Goal: Contribute content: Contribute content

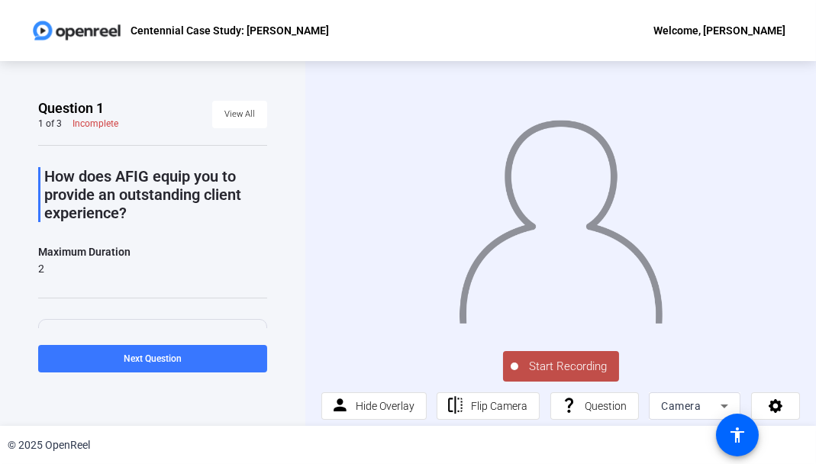
click at [588, 369] on span "Start Recording" at bounding box center [568, 367] width 101 height 18
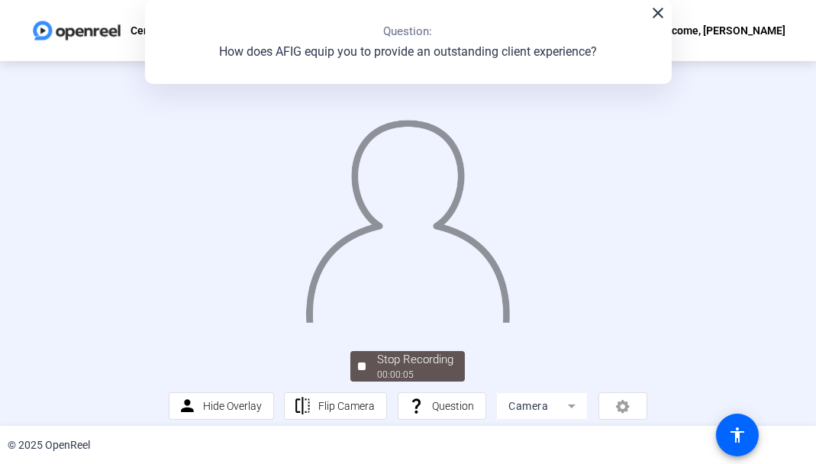
scroll to position [69, 0]
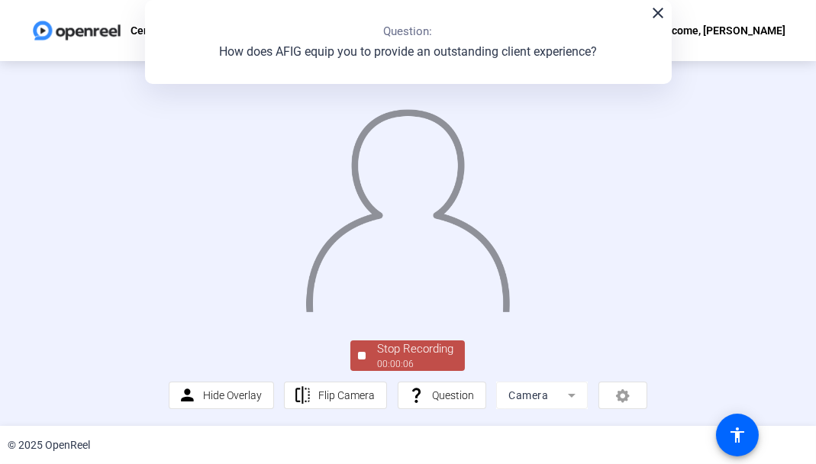
click at [407, 354] on div "Stop Recording" at bounding box center [415, 349] width 76 height 18
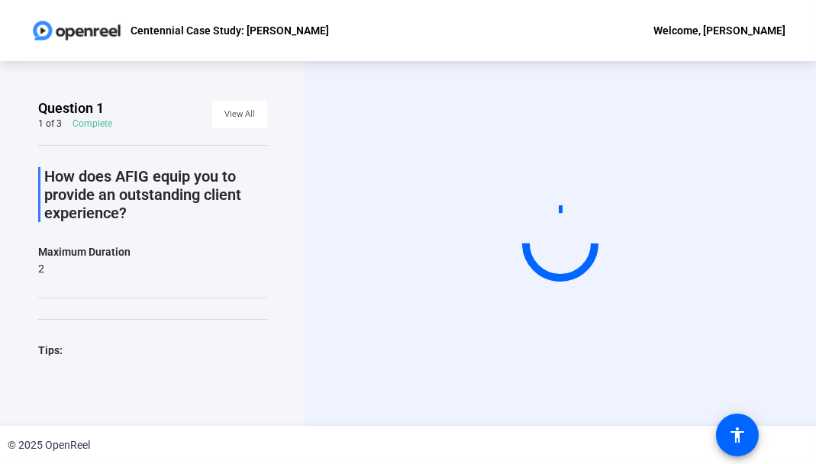
scroll to position [0, 0]
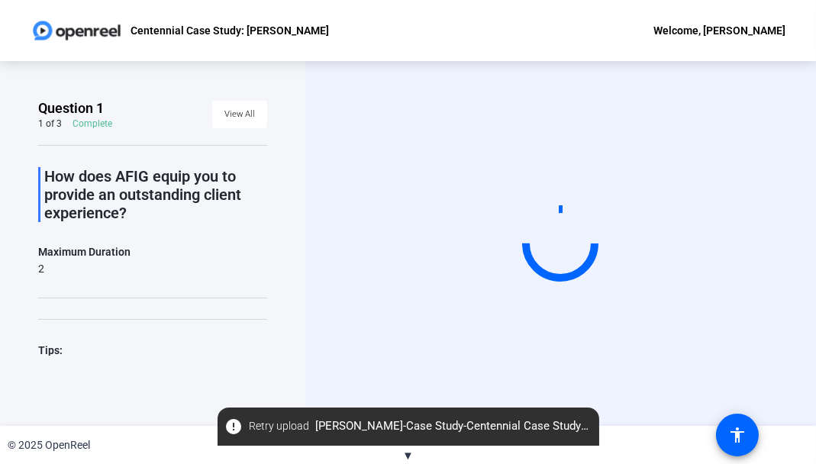
click at [670, 201] on video at bounding box center [560, 243] width 229 height 129
click at [267, 291] on div "Question 1 1 of 3 Complete View All How does AFIG equip you to provide an outst…" at bounding box center [152, 243] width 305 height 365
click at [416, 458] on div "© 2025 OpenReel" at bounding box center [408, 445] width 816 height 38
click at [414, 456] on div "© 2025 OpenReel" at bounding box center [408, 445] width 816 height 38
click at [411, 456] on span "▼" at bounding box center [407, 456] width 11 height 14
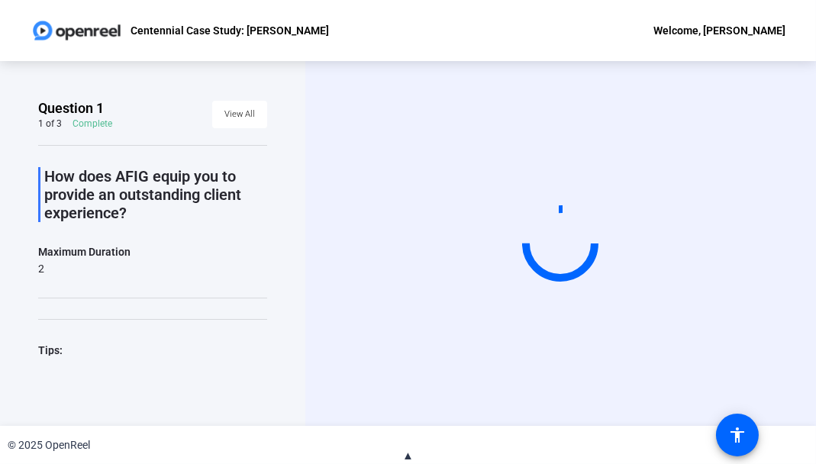
click at [411, 456] on span "▲" at bounding box center [407, 456] width 11 height 14
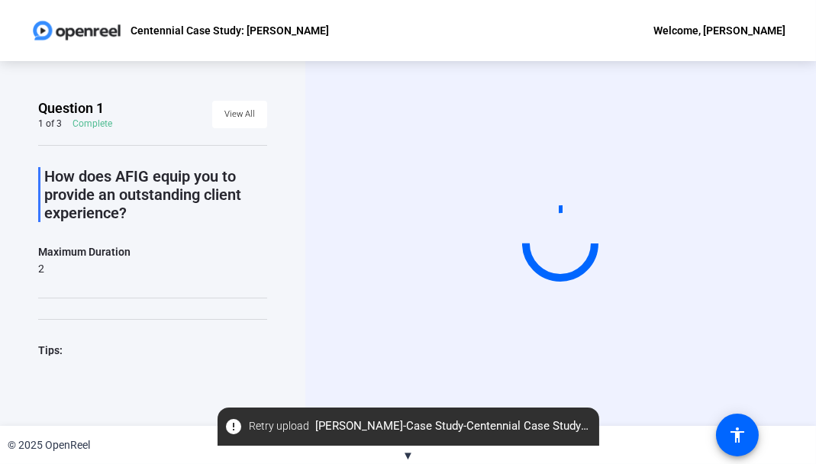
click at [281, 312] on div "Question 1 1 of 3 Complete View All How does AFIG equip you to provide an outst…" at bounding box center [152, 243] width 305 height 365
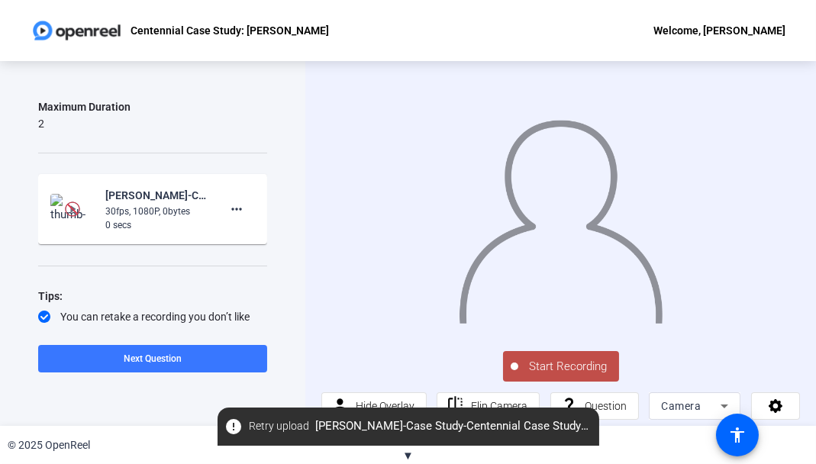
scroll to position [147, 0]
click at [228, 208] on mat-icon "more_horiz" at bounding box center [236, 207] width 18 height 18
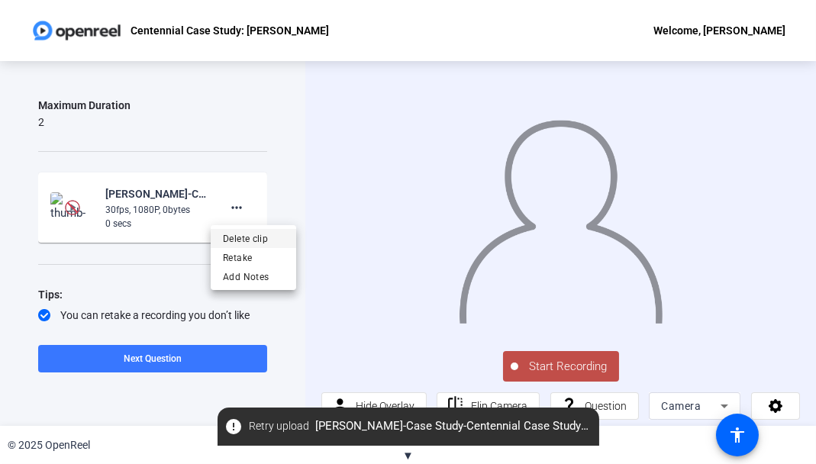
click at [251, 240] on span "Delete clip" at bounding box center [253, 239] width 61 height 18
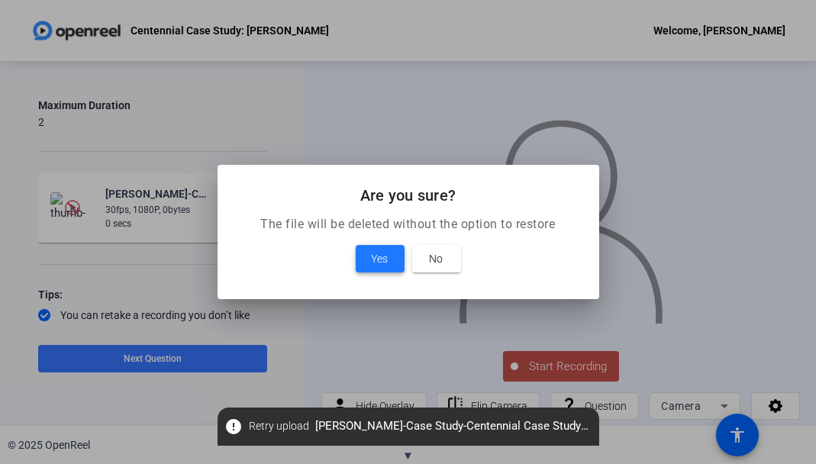
click at [382, 265] on span "Yes" at bounding box center [380, 259] width 17 height 18
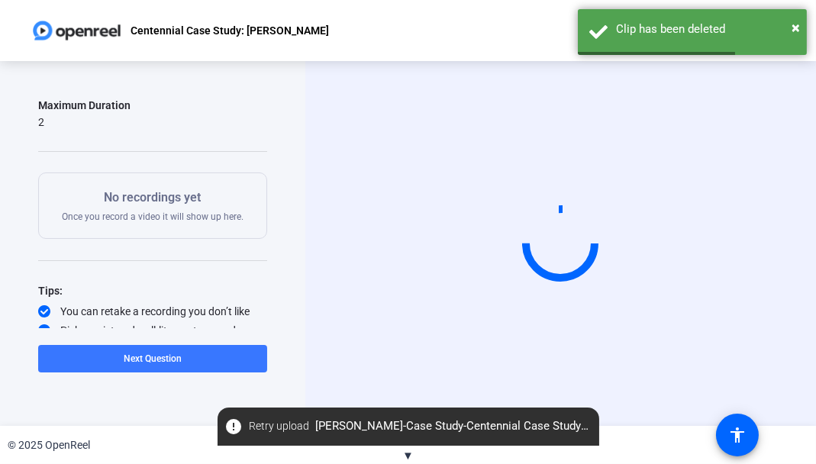
scroll to position [0, 0]
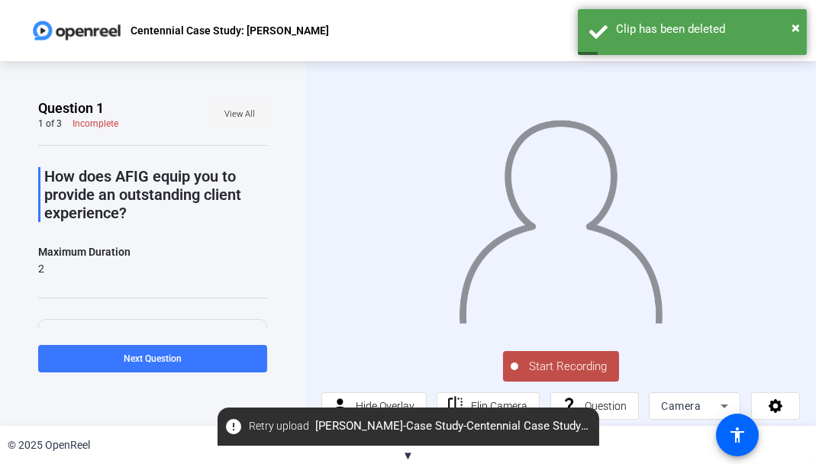
click at [230, 114] on span "View All" at bounding box center [239, 114] width 31 height 23
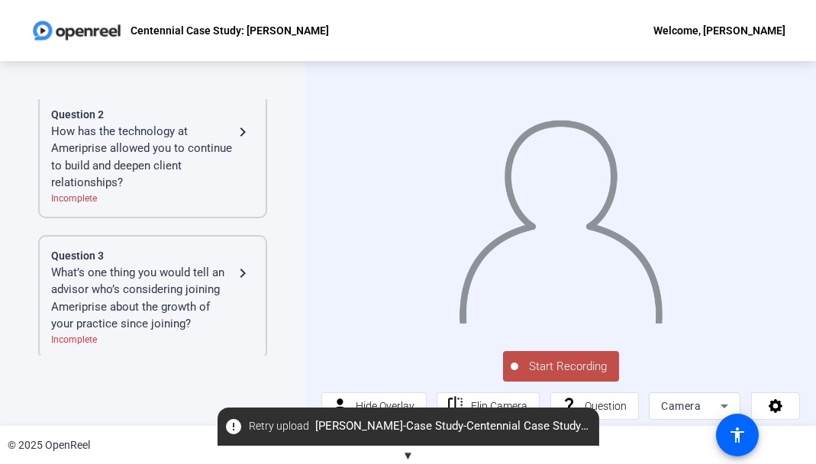
scroll to position [167, 0]
click at [212, 287] on div "What’s one thing you would tell an advisor who’s considering joining Ameriprise…" at bounding box center [142, 296] width 182 height 69
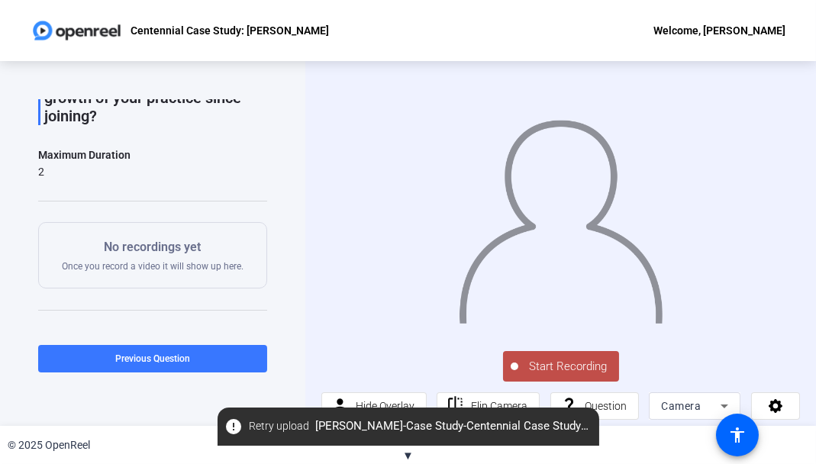
scroll to position [137, 0]
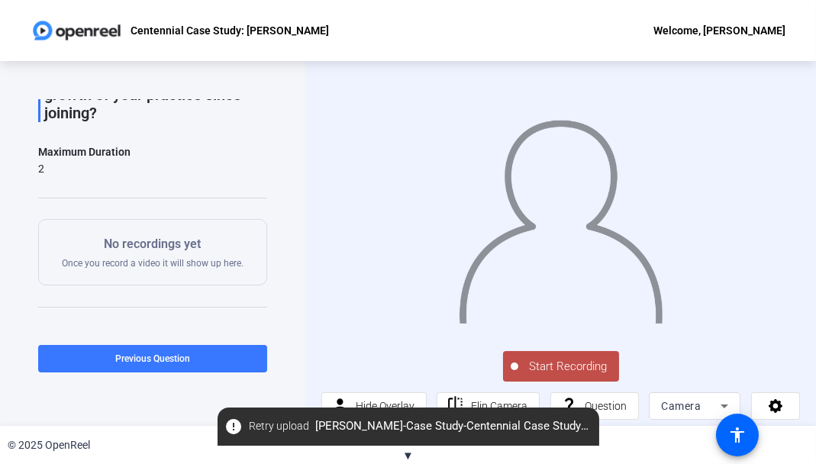
click at [587, 368] on span "Start Recording" at bounding box center [568, 367] width 101 height 18
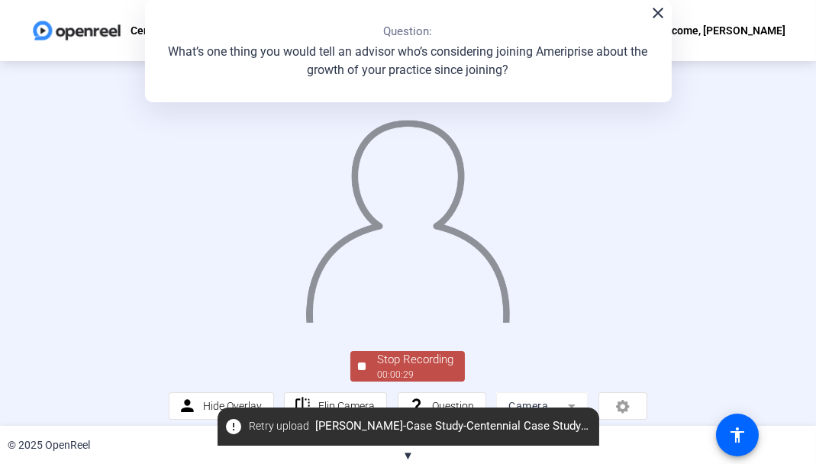
click at [652, 21] on mat-icon "close" at bounding box center [658, 13] width 18 height 18
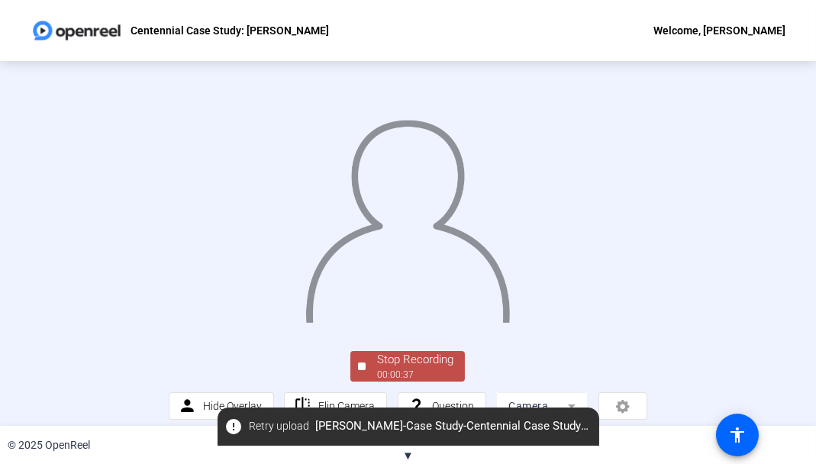
scroll to position [69, 0]
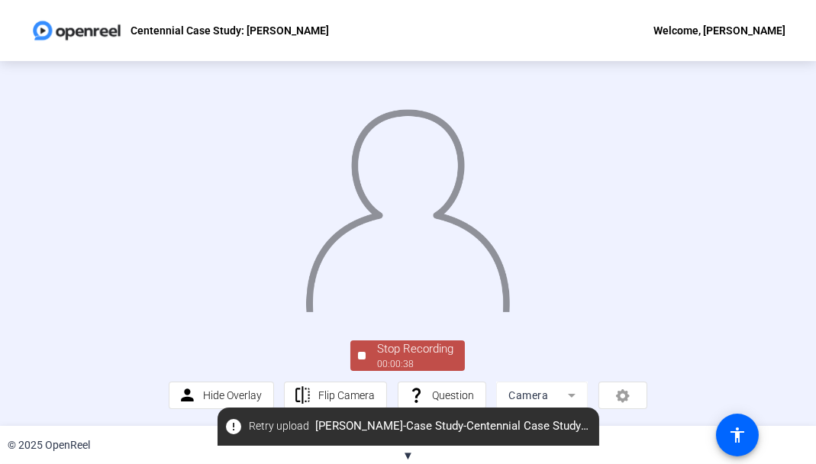
click at [417, 361] on div "00:00:38" at bounding box center [415, 364] width 76 height 14
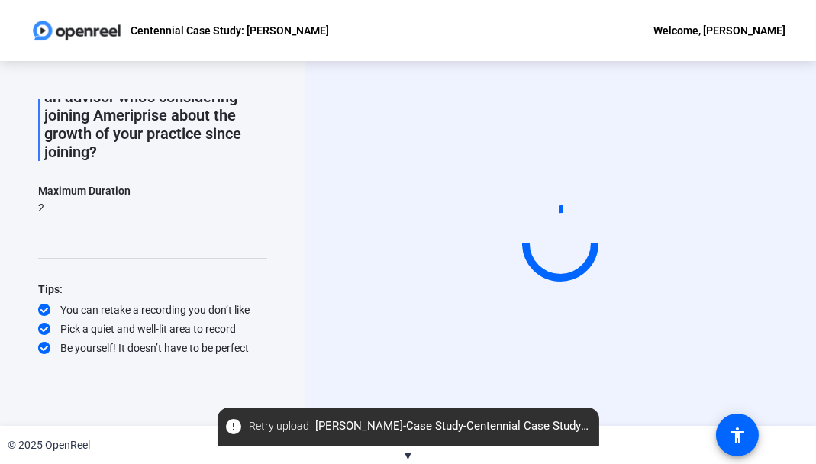
scroll to position [0, 0]
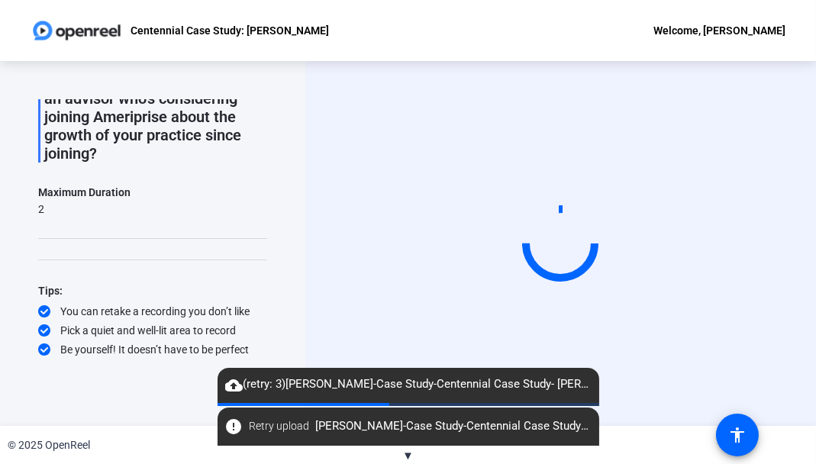
click at [232, 388] on mat-icon "cloud_upload" at bounding box center [234, 385] width 18 height 18
click at [230, 382] on mat-icon "pause" at bounding box center [234, 385] width 18 height 18
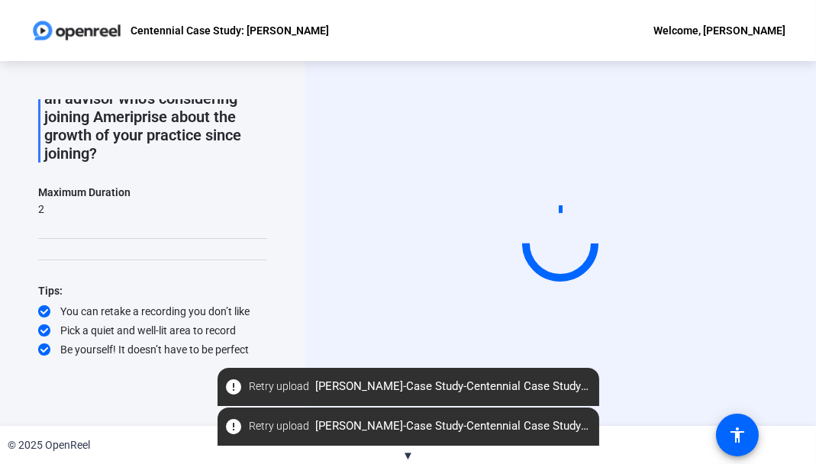
click at [182, 211] on div "Maximum Duration 2" at bounding box center [152, 200] width 229 height 34
click at [395, 396] on span "error Retry upload Carla J Schoolfield-Case Study-Centennial Case Study- Kathy …" at bounding box center [408, 386] width 382 height 27
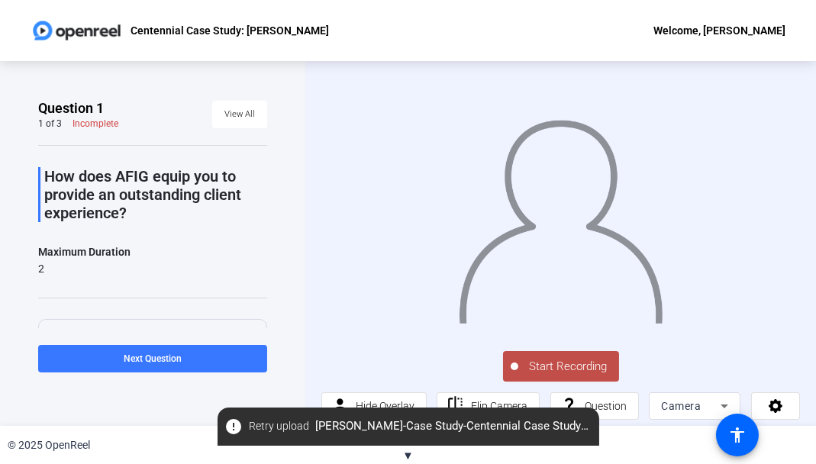
scroll to position [173, 0]
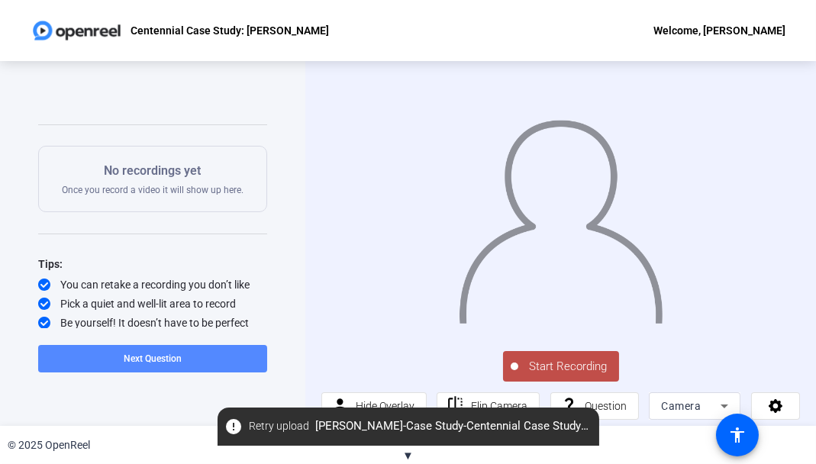
click at [204, 349] on span at bounding box center [152, 358] width 229 height 37
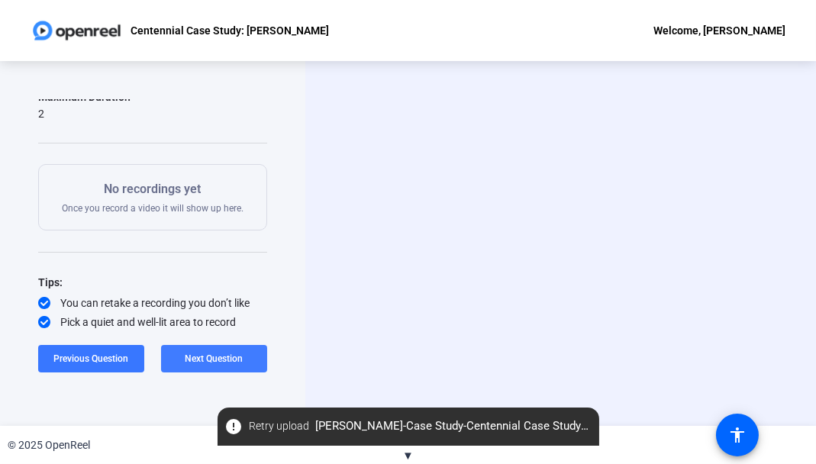
scroll to position [192, 0]
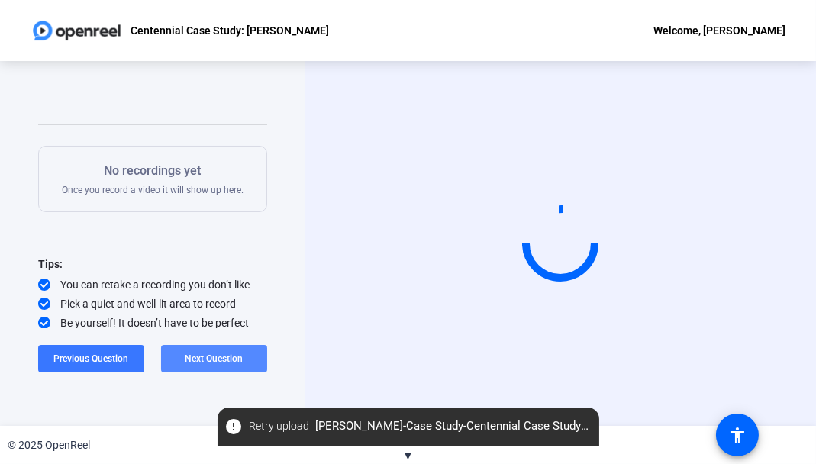
click at [204, 359] on span "Next Question" at bounding box center [214, 358] width 58 height 11
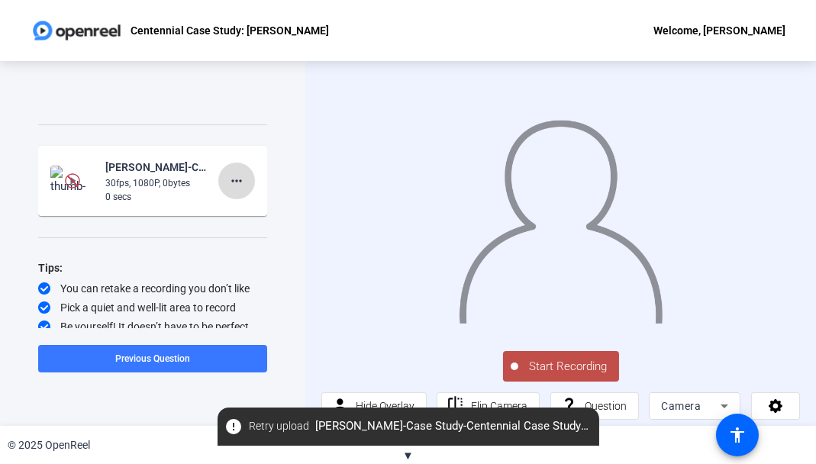
click at [230, 177] on mat-icon "more_horiz" at bounding box center [236, 181] width 18 height 18
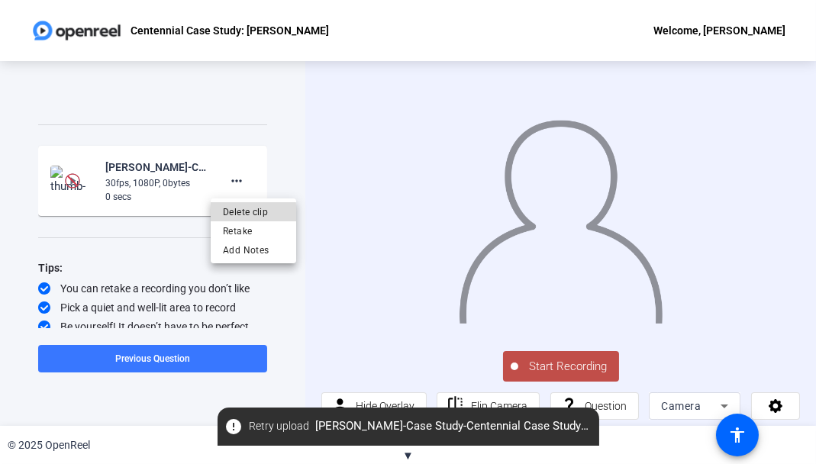
click at [238, 213] on span "Delete clip" at bounding box center [253, 212] width 61 height 18
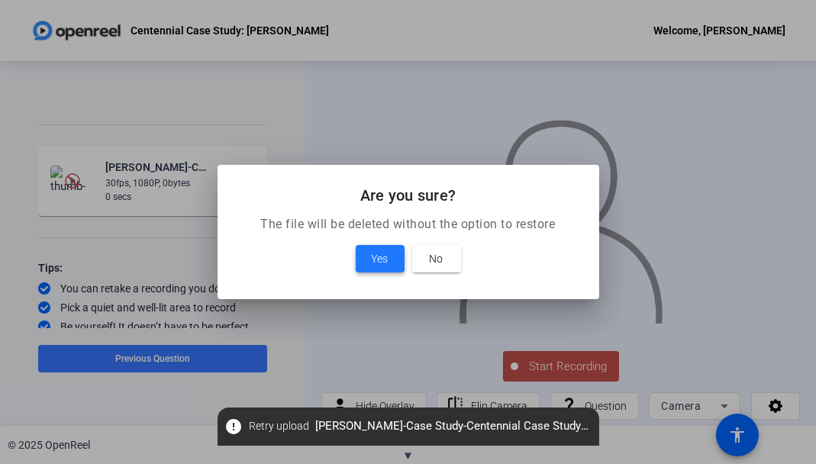
click at [372, 264] on span "Yes" at bounding box center [380, 259] width 17 height 18
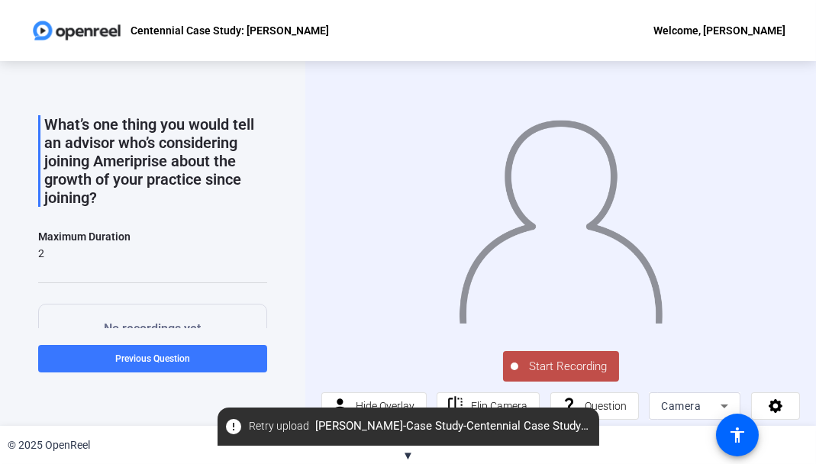
scroll to position [48, 0]
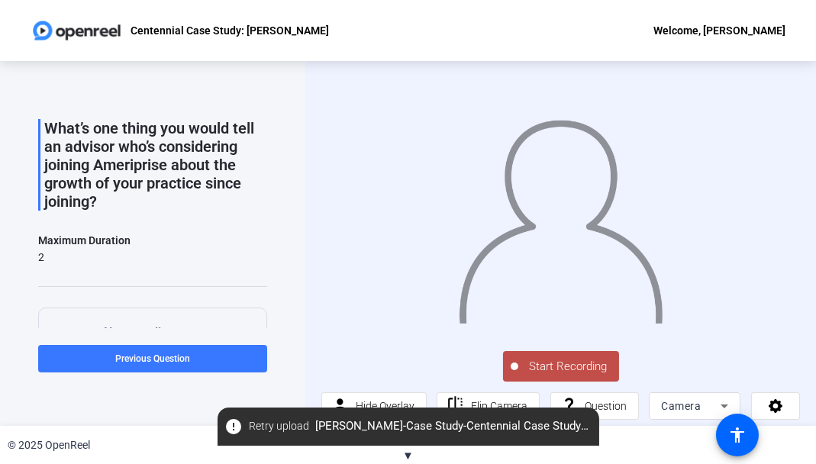
click at [566, 366] on span "Start Recording" at bounding box center [568, 367] width 101 height 18
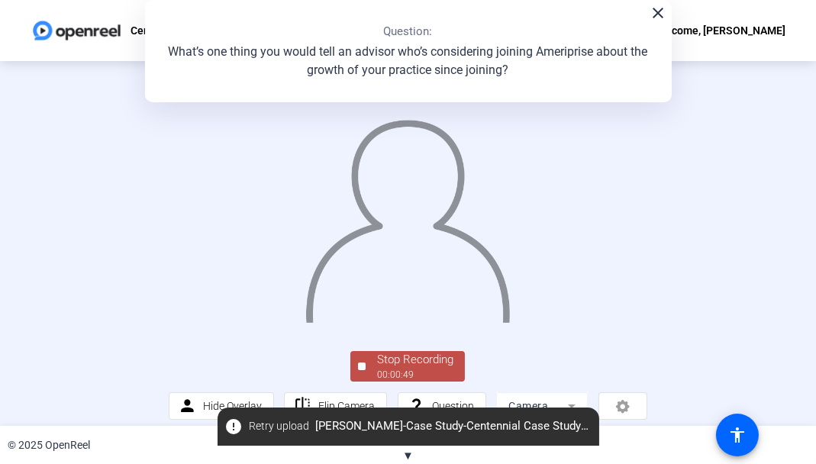
click at [658, 16] on mat-icon "close" at bounding box center [658, 13] width 18 height 18
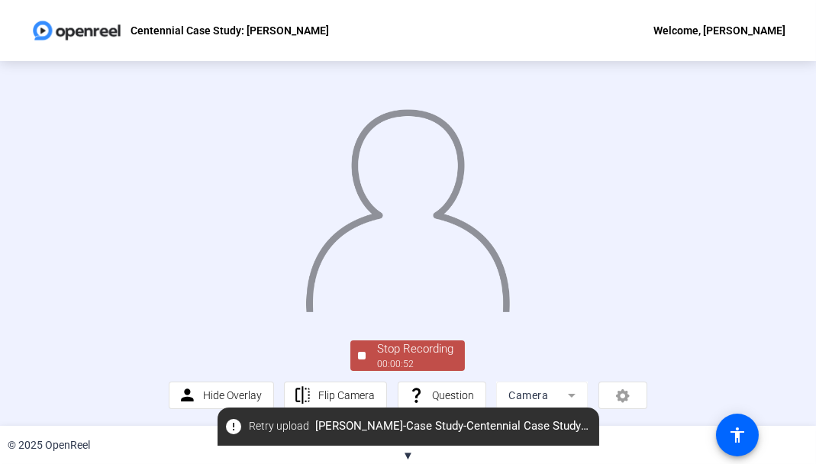
scroll to position [69, 0]
click at [415, 351] on div "Stop Recording" at bounding box center [415, 349] width 76 height 18
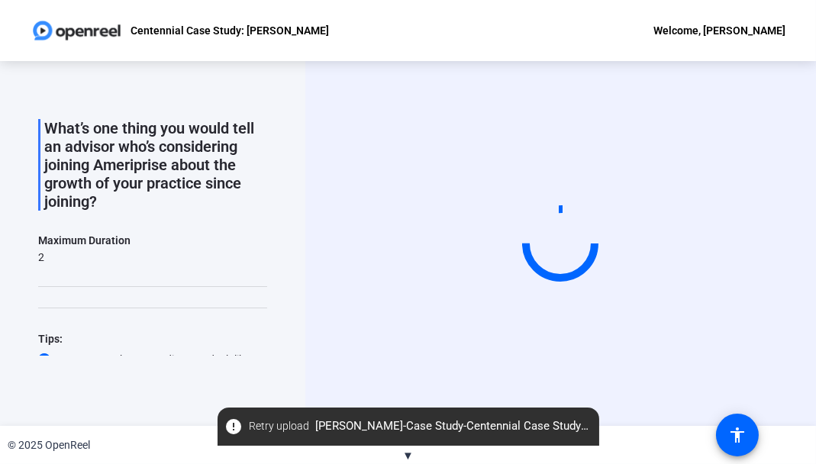
scroll to position [0, 0]
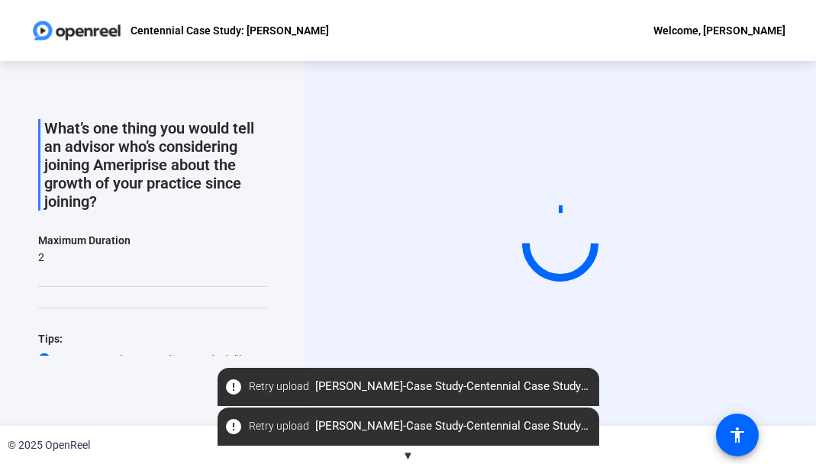
click at [543, 179] on video at bounding box center [560, 243] width 229 height 129
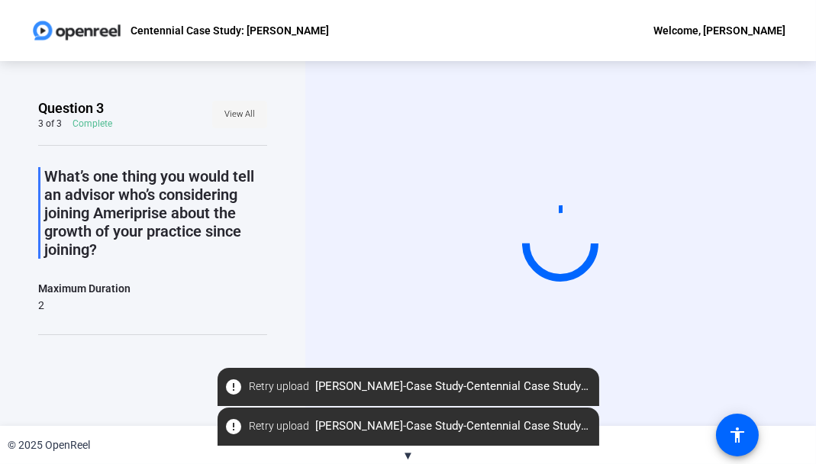
click at [240, 118] on span "View All" at bounding box center [239, 114] width 31 height 23
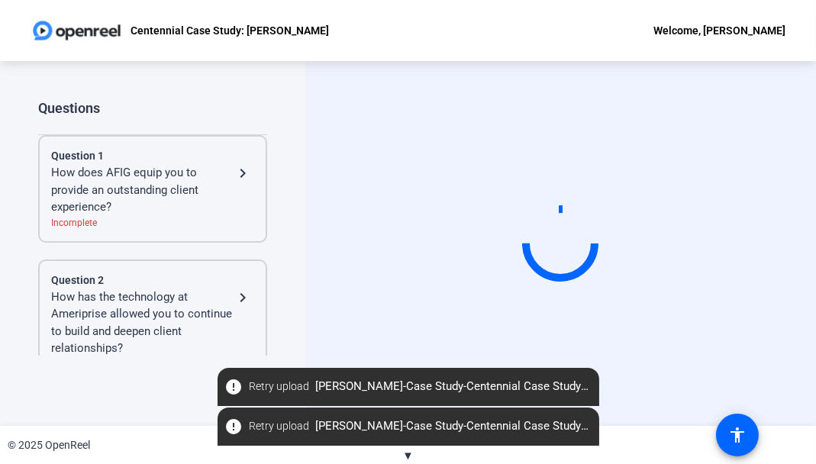
click at [180, 311] on div "How has the technology at Ameriprise allowed you to continue to build and deepe…" at bounding box center [142, 322] width 182 height 69
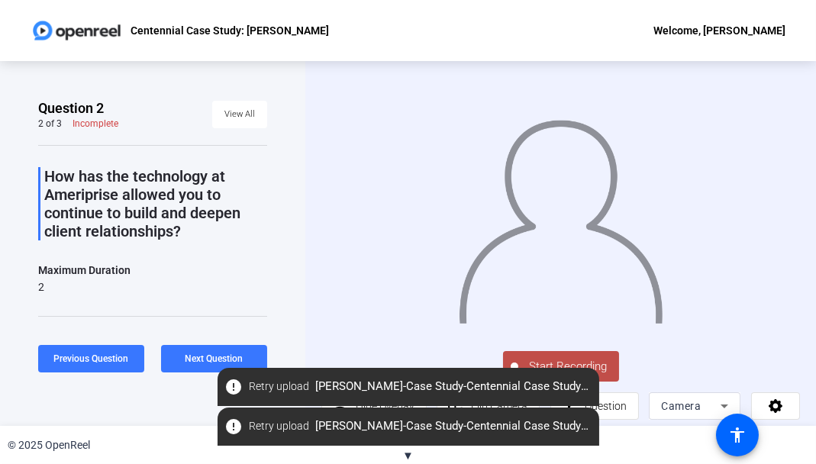
click at [551, 358] on span "Start Recording" at bounding box center [568, 367] width 101 height 18
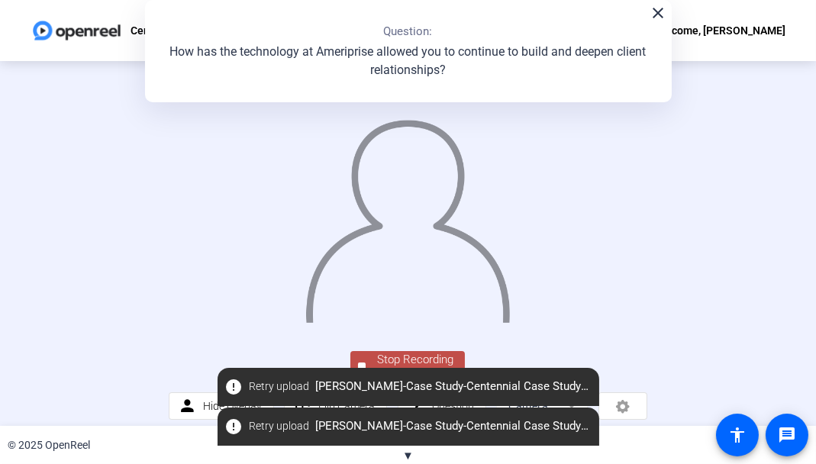
click at [511, 323] on img at bounding box center [407, 215] width 207 height 215
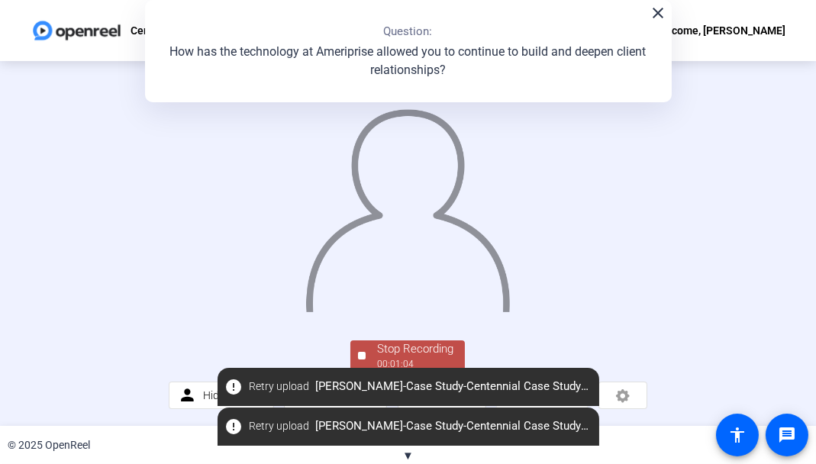
click at [421, 356] on div "Stop Recording" at bounding box center [415, 349] width 76 height 18
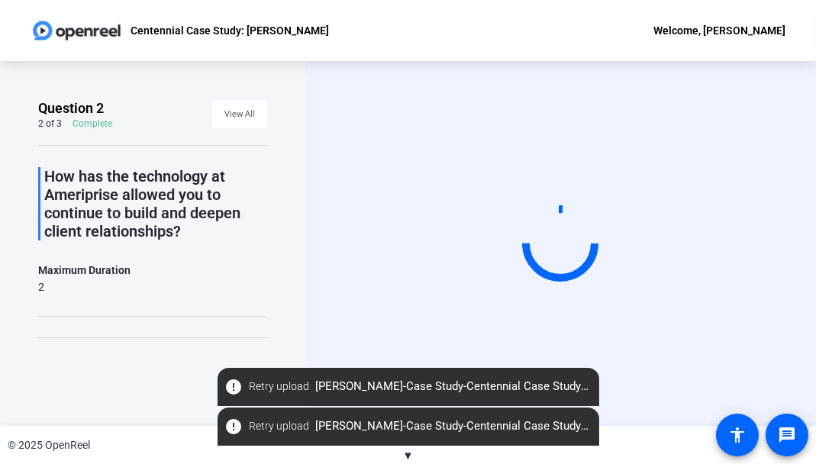
scroll to position [0, 0]
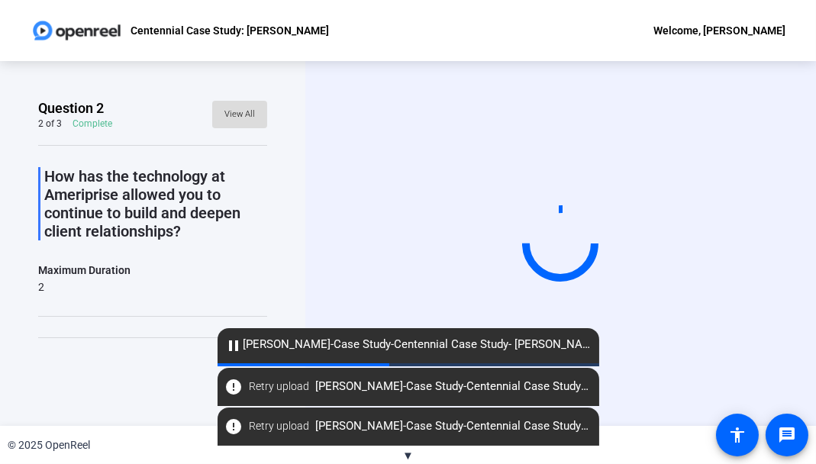
click at [236, 118] on span "View All" at bounding box center [239, 114] width 31 height 23
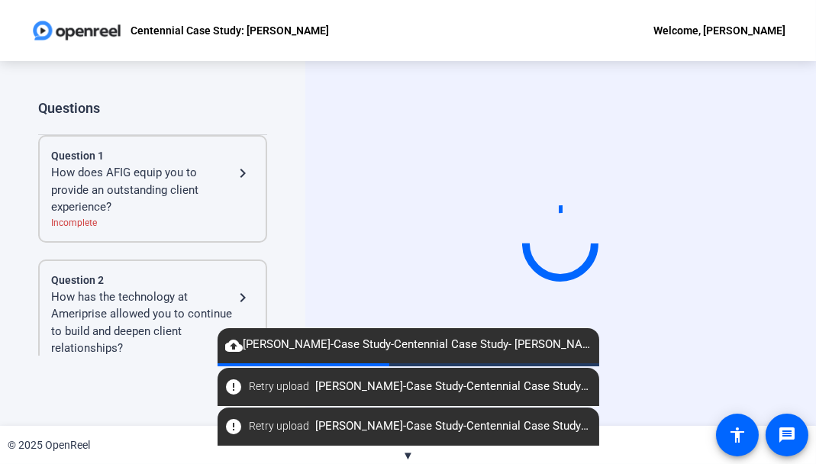
click at [205, 295] on div "How has the technology at Ameriprise allowed you to continue to build and deepe…" at bounding box center [142, 322] width 182 height 69
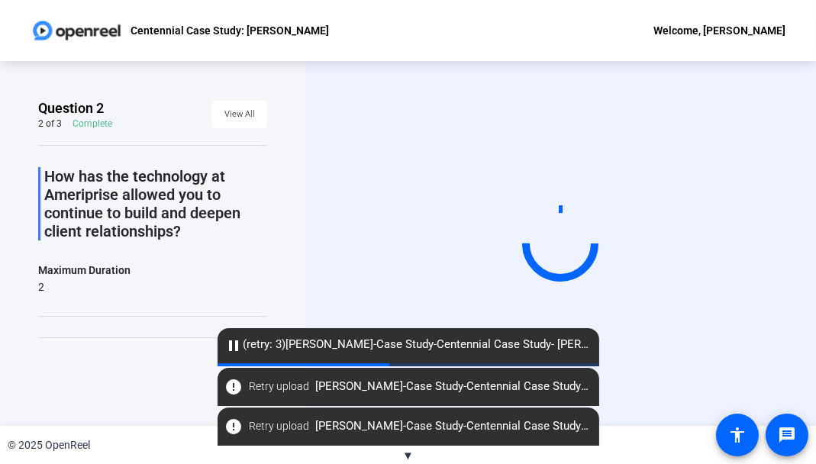
click at [227, 356] on div "pause (retry: 3) Carla J Schoolfield-Case Study-Centennial Case Study- Kathy Cr…" at bounding box center [408, 345] width 382 height 35
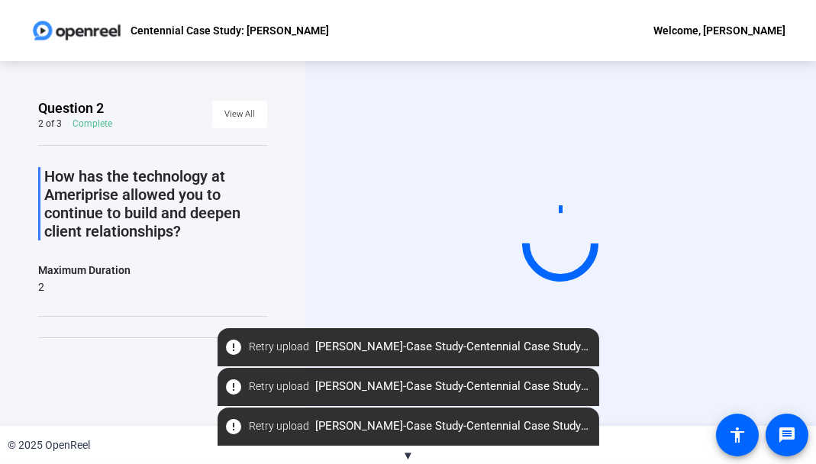
drag, startPoint x: 359, startPoint y: 347, endPoint x: 262, endPoint y: 343, distance: 97.8
click at [262, 343] on span "error Retry upload [PERSON_NAME]-Case Study-Centennial Case Study- [PERSON_NAME…" at bounding box center [408, 346] width 382 height 27
click at [523, 347] on span "error Retry upload [PERSON_NAME]-Case Study-Centennial Case Study- [PERSON_NAME…" at bounding box center [408, 346] width 382 height 27
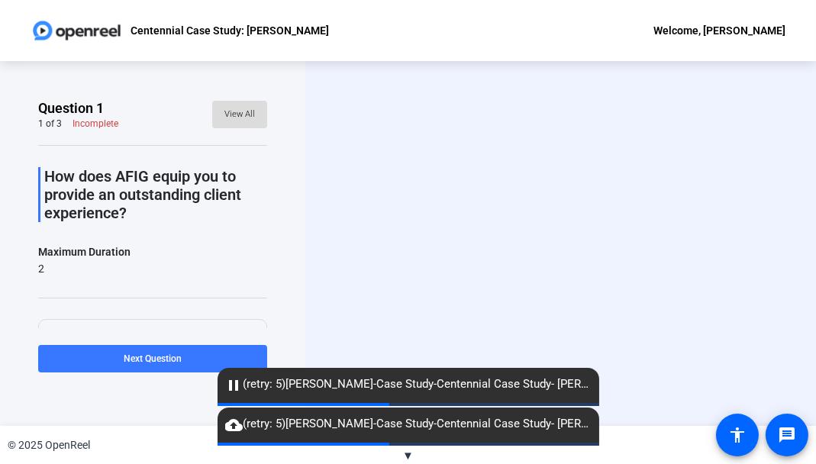
click at [244, 114] on span "View All" at bounding box center [239, 114] width 31 height 23
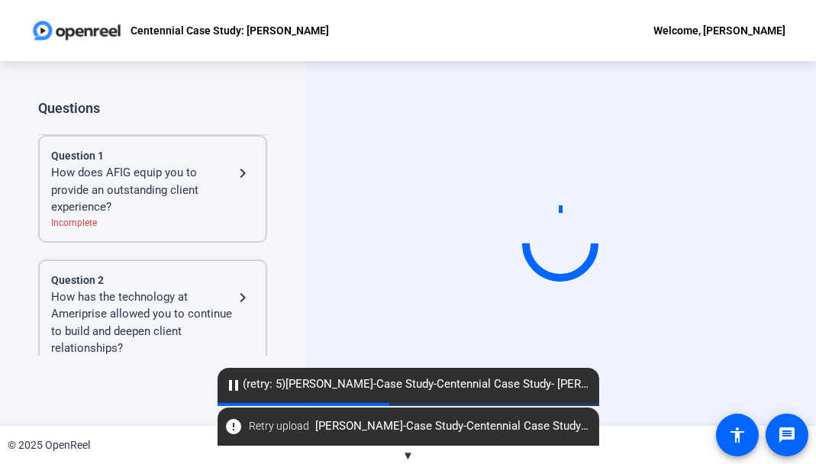
click at [223, 299] on div "How has the technology at Ameriprise allowed you to continue to build and deepe…" at bounding box center [142, 322] width 182 height 69
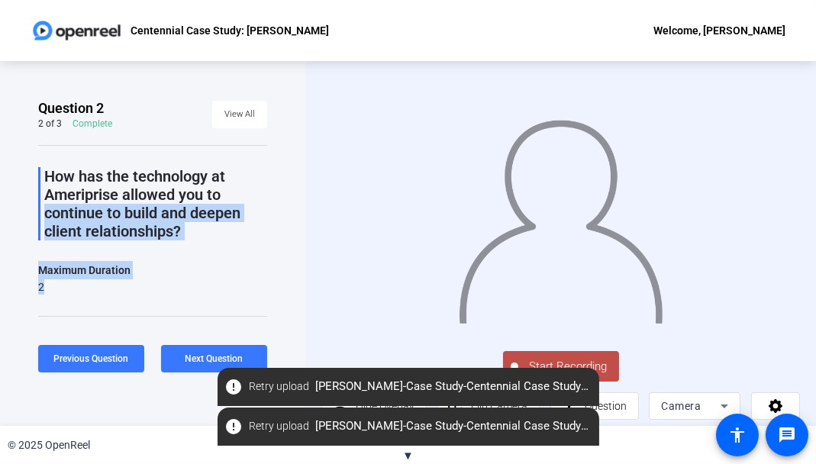
drag, startPoint x: 256, startPoint y: 188, endPoint x: 273, endPoint y: 314, distance: 126.4
click at [273, 314] on div "Question 2 2 of 3 Complete View All How has the technology at Ameriprise allowe…" at bounding box center [152, 243] width 305 height 365
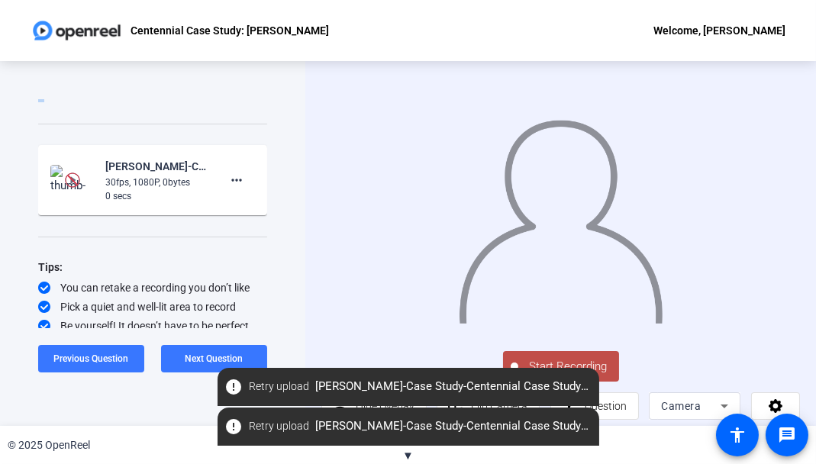
scroll to position [195, 0]
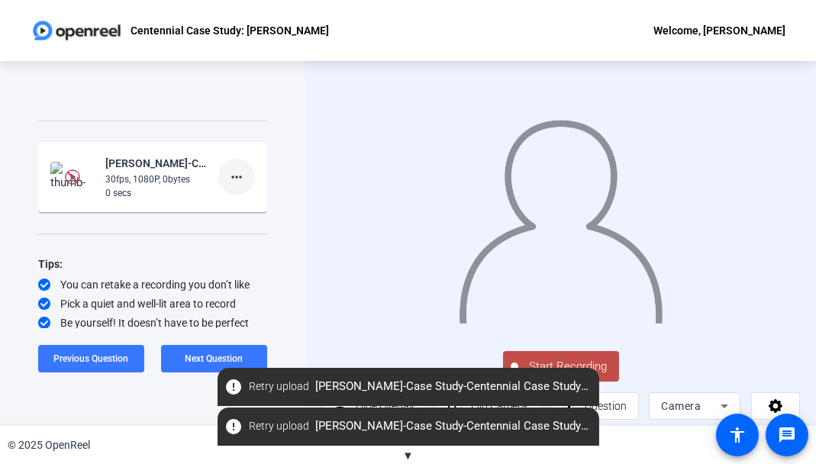
click at [227, 182] on mat-icon "more_horiz" at bounding box center [236, 177] width 18 height 18
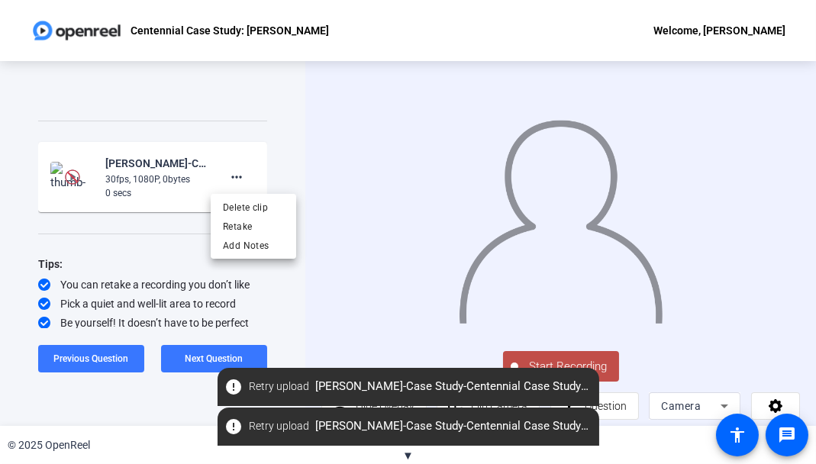
click at [134, 181] on div at bounding box center [408, 232] width 816 height 464
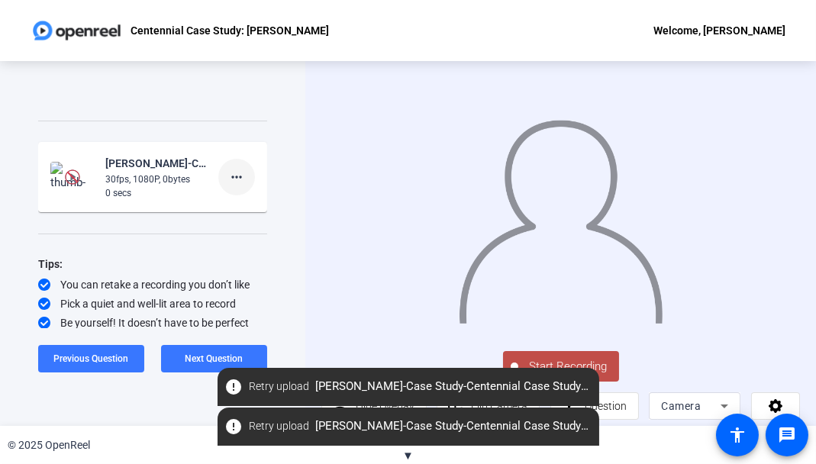
click at [227, 182] on mat-icon "more_horiz" at bounding box center [236, 177] width 18 height 18
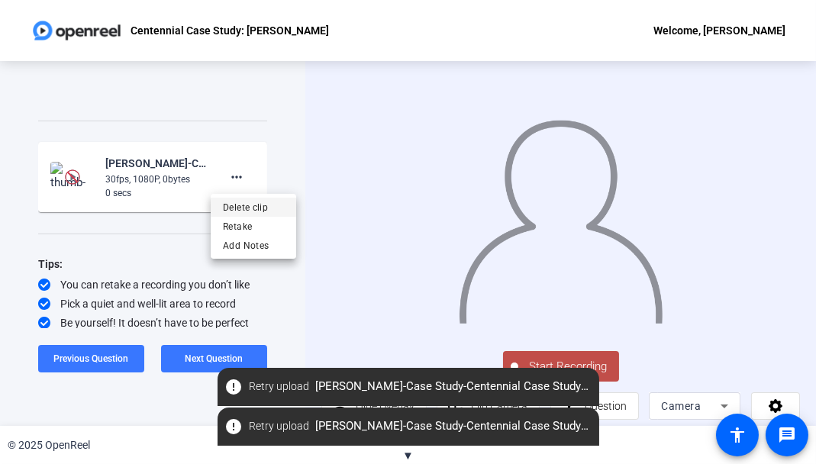
click at [230, 214] on span "Delete clip" at bounding box center [253, 207] width 61 height 18
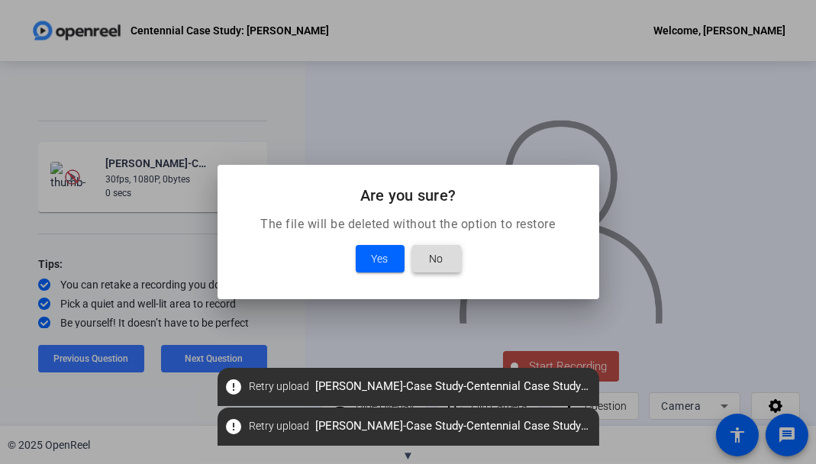
click at [435, 261] on span "No" at bounding box center [437, 259] width 14 height 18
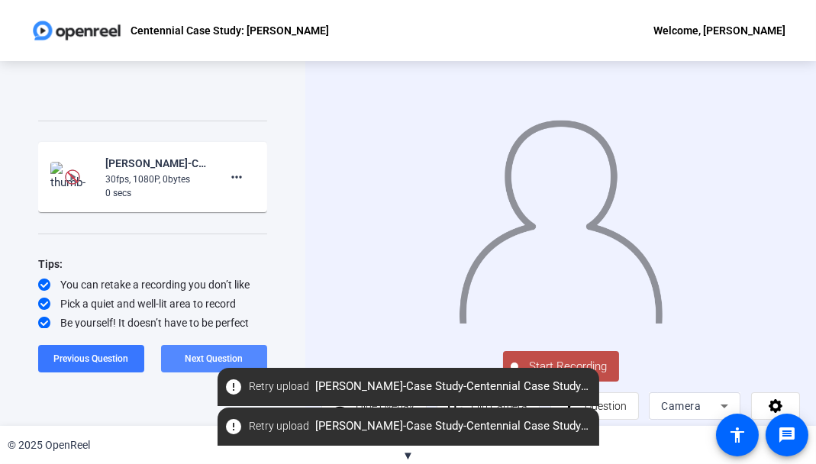
click at [197, 356] on span "Next Question" at bounding box center [214, 358] width 58 height 11
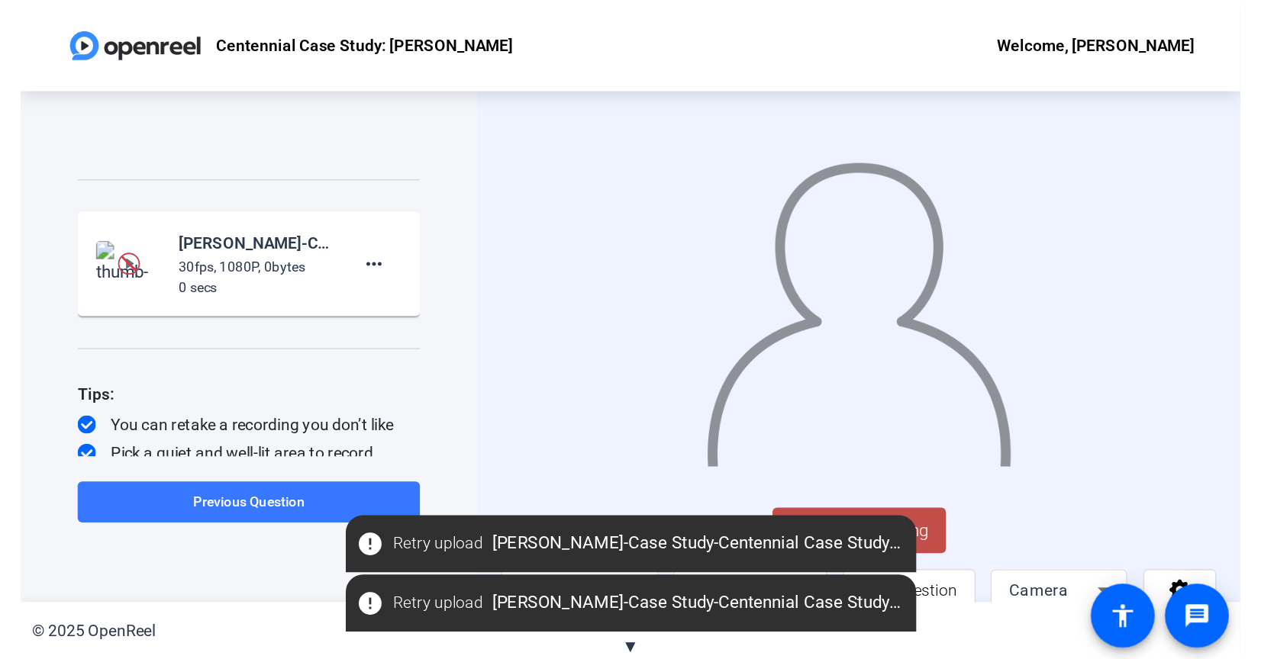
scroll to position [0, 0]
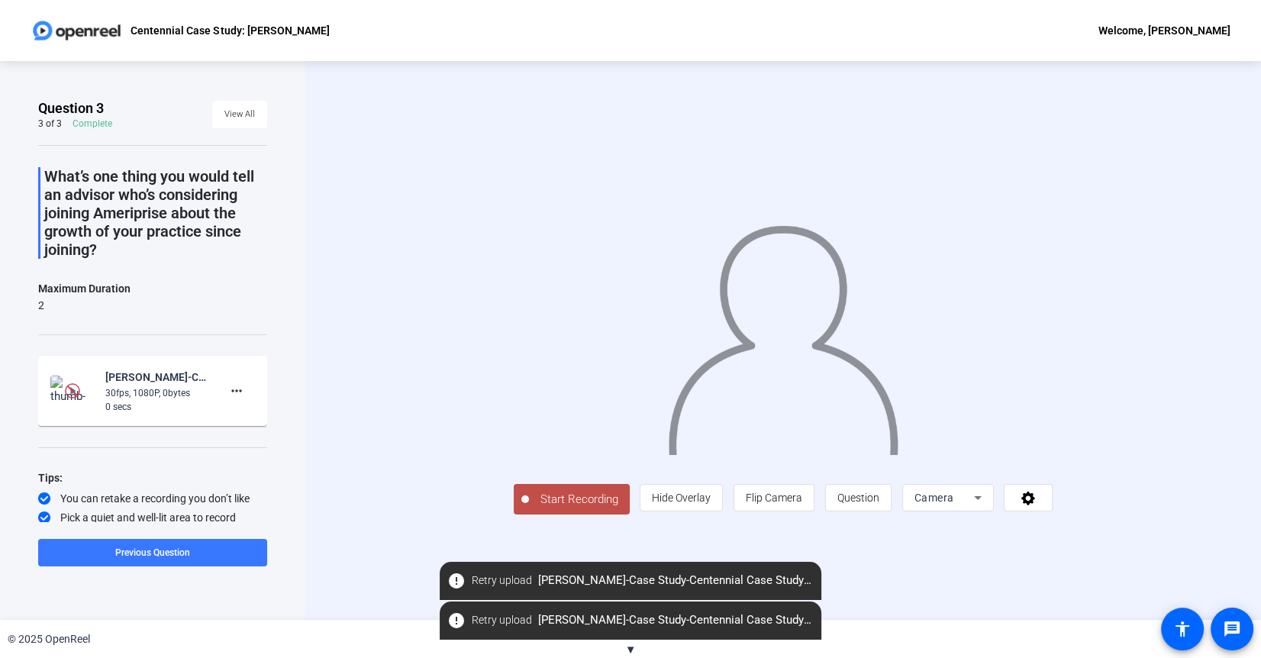
click at [815, 463] on div "Camera" at bounding box center [944, 497] width 60 height 18
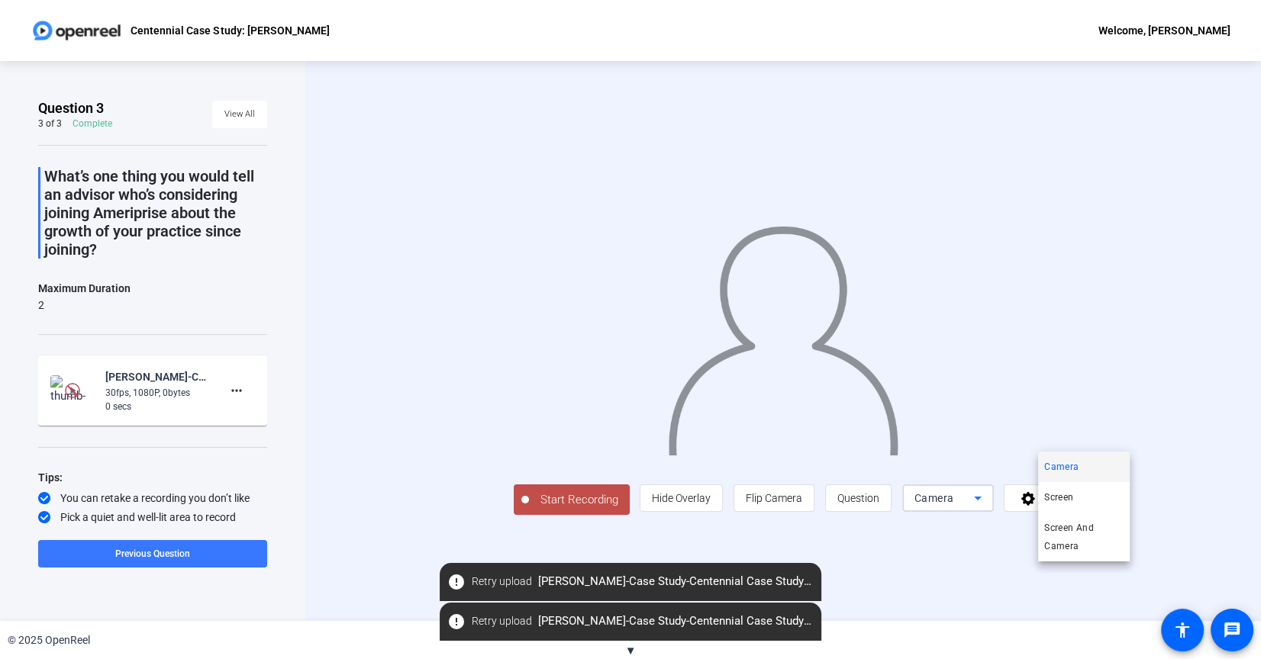
click at [815, 463] on div at bounding box center [630, 329] width 1261 height 659
click at [815, 463] on icon at bounding box center [1028, 498] width 18 height 15
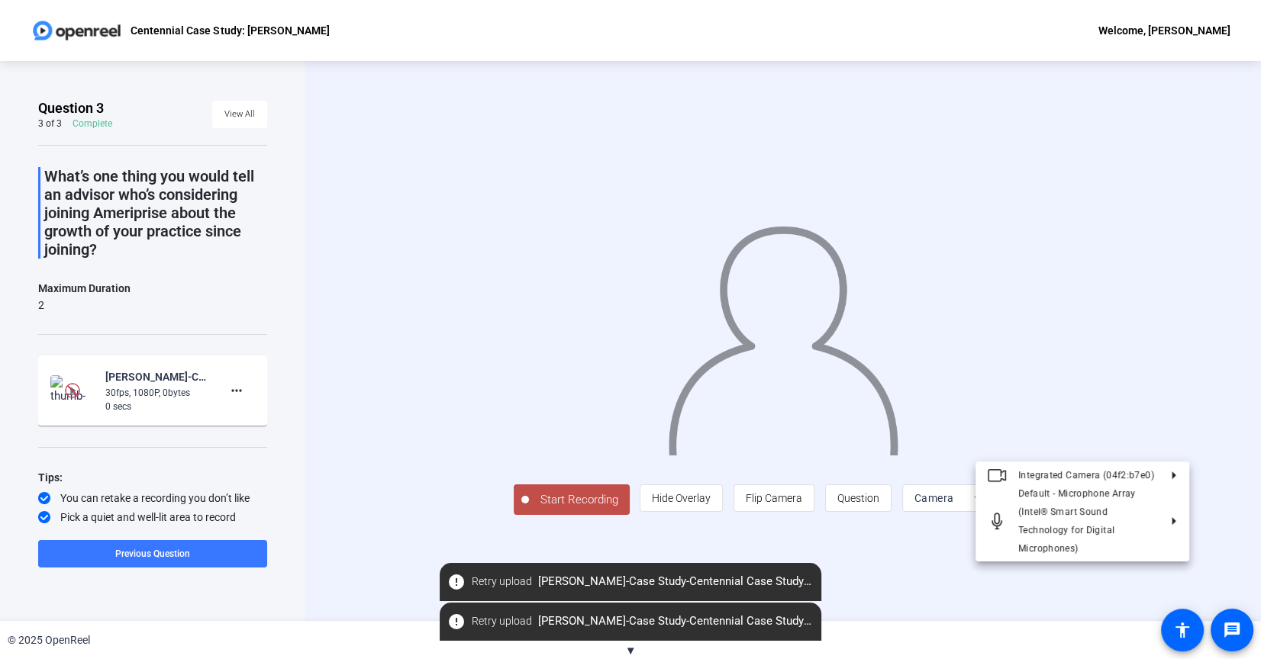
click at [815, 463] on div at bounding box center [630, 329] width 1261 height 659
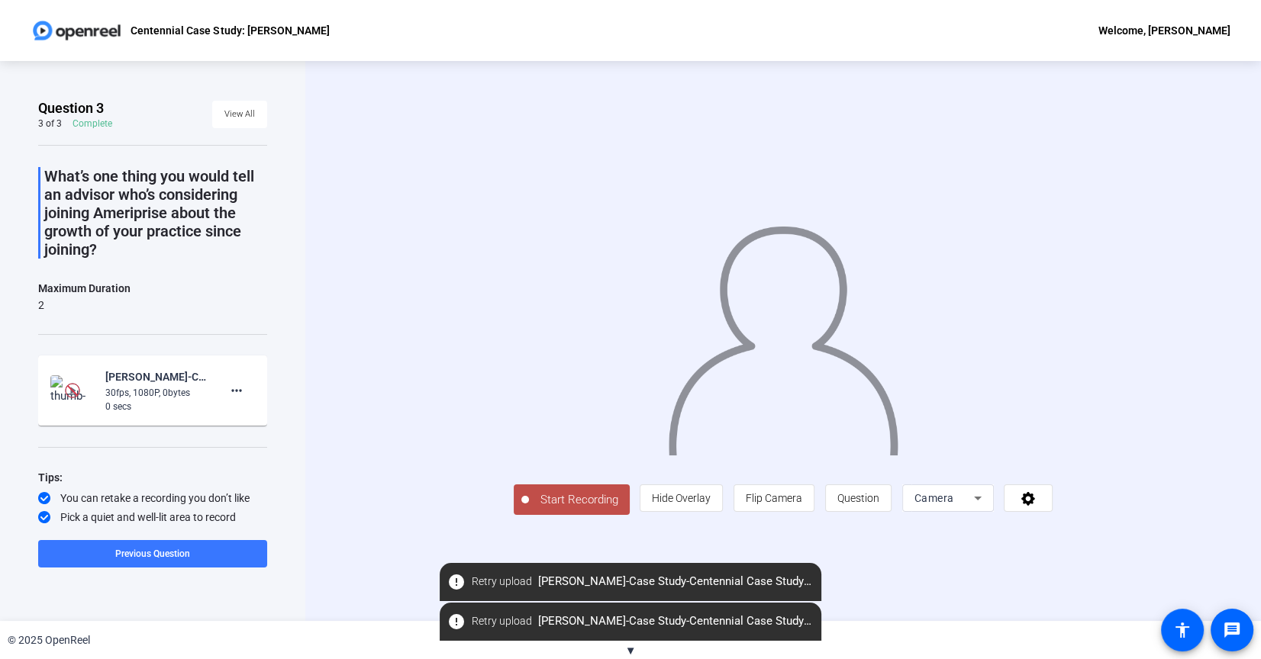
click at [608, 463] on span "error Retry upload [PERSON_NAME]-Case Study-Centennial Case Study- [PERSON_NAME…" at bounding box center [631, 581] width 382 height 27
click at [340, 463] on div "Start Recording person Hide Overlay flip Flip Camera question_mark Question Cam…" at bounding box center [782, 341] width 955 height 560
click at [628, 463] on span "▼" at bounding box center [630, 651] width 11 height 14
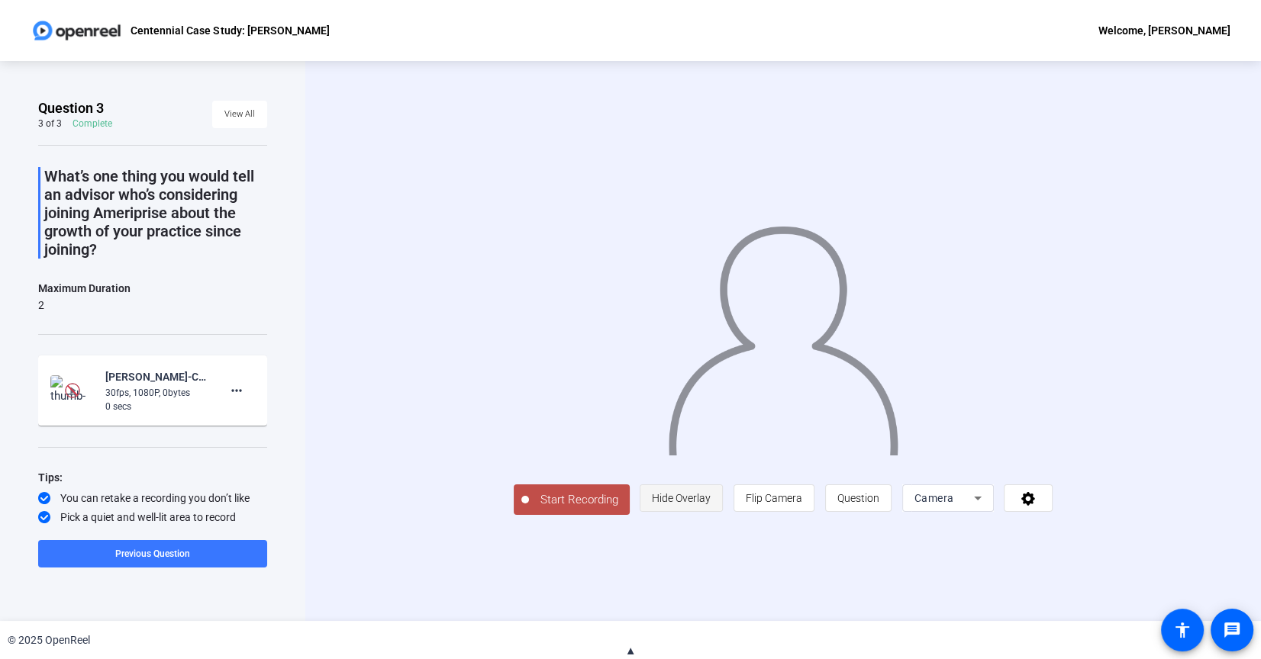
click at [710, 463] on span "Hide Overlay" at bounding box center [681, 498] width 59 height 12
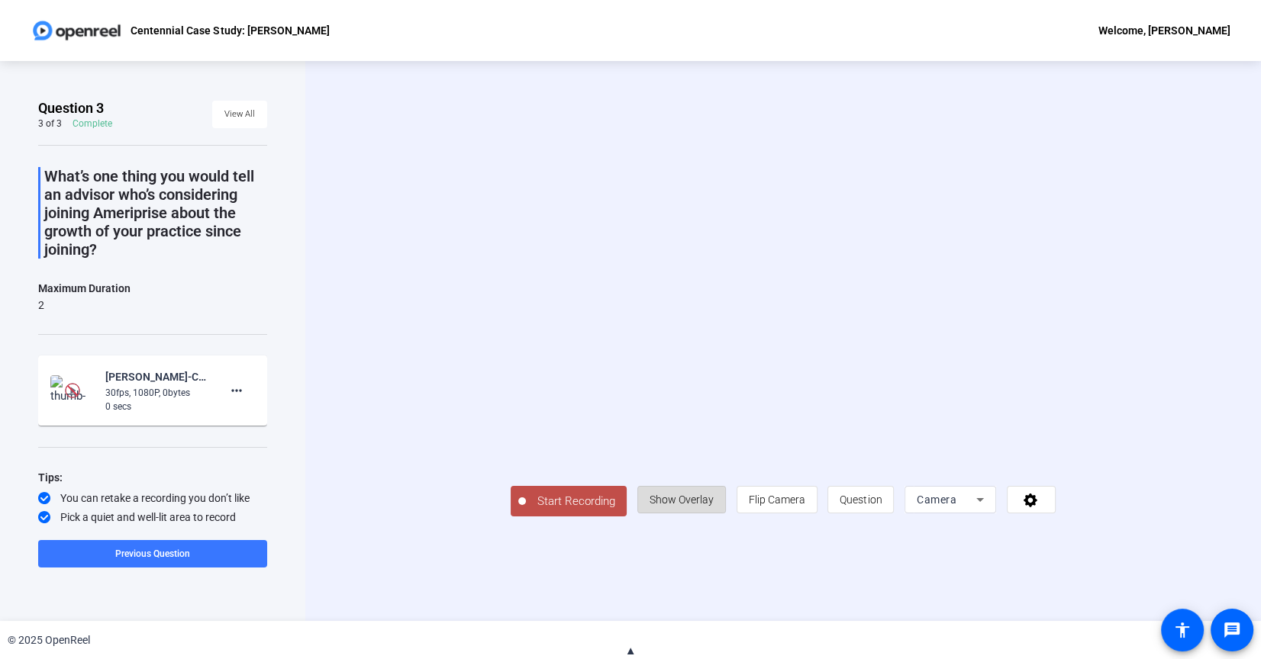
click at [713, 463] on span "Show Overlay" at bounding box center [681, 500] width 64 height 12
